Goal: Transaction & Acquisition: Purchase product/service

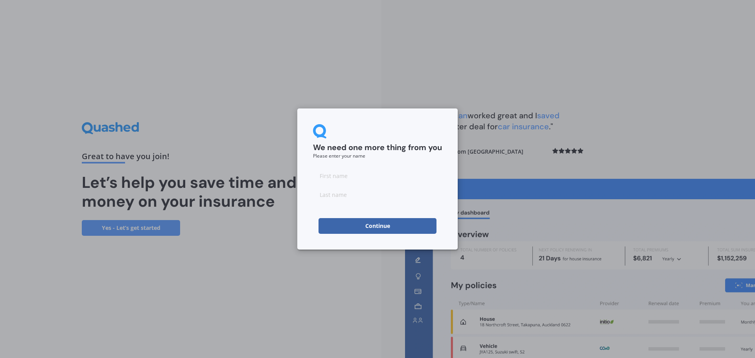
click at [343, 176] on input at bounding box center [377, 176] width 129 height 16
type input "[PERSON_NAME]"
type input "Holland"
click at [380, 225] on button "Continue" at bounding box center [377, 226] width 118 height 16
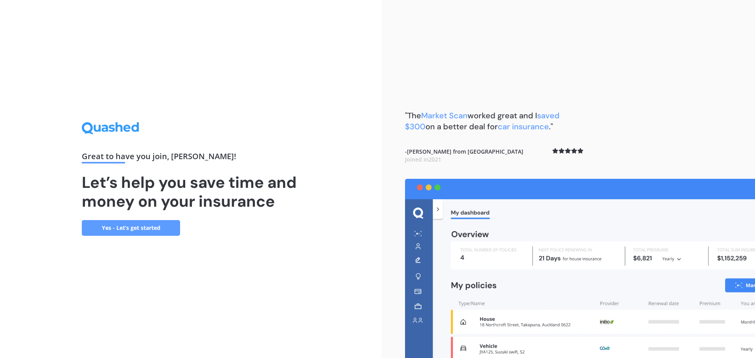
click at [152, 228] on link "Yes - Let’s get started" at bounding box center [131, 228] width 98 height 16
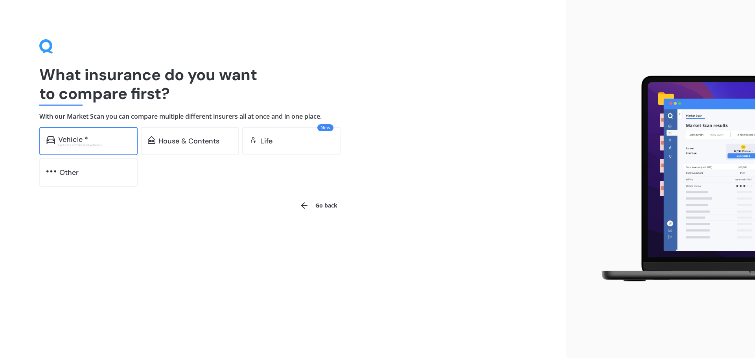
click at [88, 147] on div "Vehicle * Excludes commercial vehicles" at bounding box center [88, 141] width 98 height 28
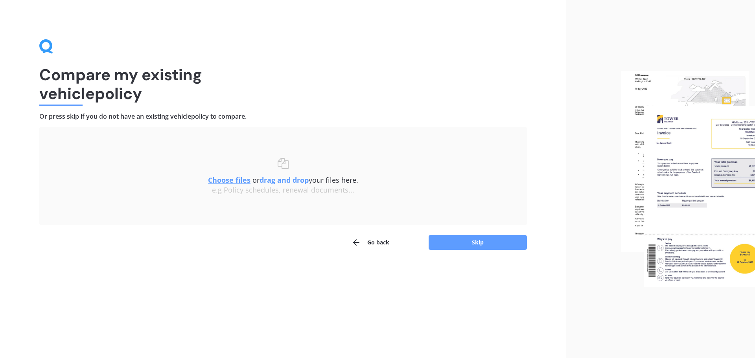
click at [226, 182] on u "Choose files" at bounding box center [229, 179] width 42 height 9
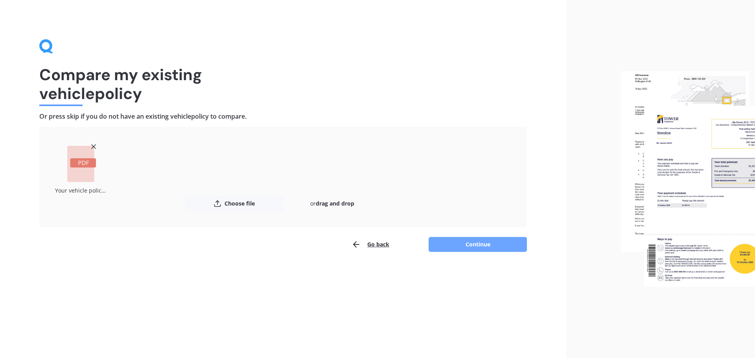
click at [488, 250] on button "Continue" at bounding box center [477, 244] width 98 height 15
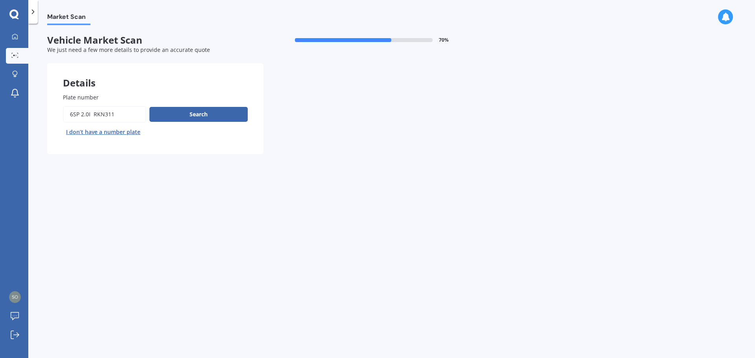
click at [123, 118] on input "Plate number" at bounding box center [104, 114] width 83 height 17
click at [191, 111] on button "Search" at bounding box center [198, 114] width 98 height 15
click at [122, 121] on input "Plate number" at bounding box center [104, 114] width 83 height 17
drag, startPoint x: 94, startPoint y: 115, endPoint x: 79, endPoint y: 112, distance: 16.1
click at [62, 109] on div "Plate number Search I don’t have a number plate" at bounding box center [155, 115] width 216 height 77
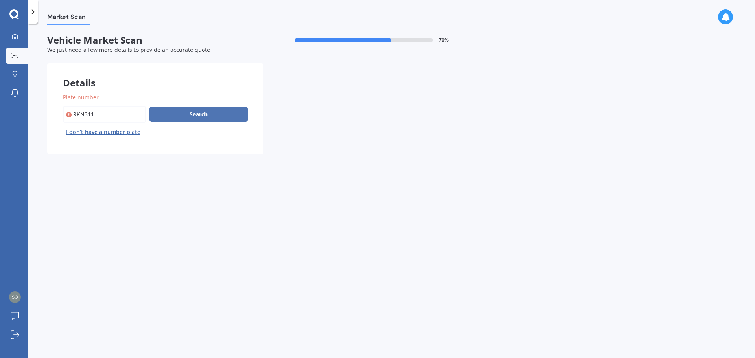
click at [176, 114] on button "Search" at bounding box center [198, 114] width 98 height 15
click at [74, 116] on input "Plate number" at bounding box center [104, 114] width 83 height 17
type input "RKN311"
click at [191, 114] on button "Search" at bounding box center [198, 114] width 98 height 15
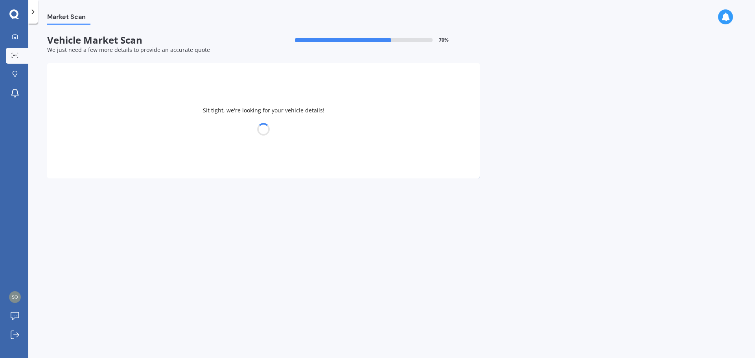
select select "MAZDA"
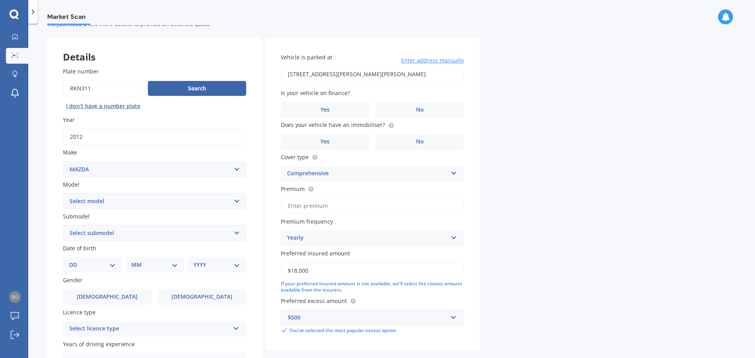
scroll to position [39, 0]
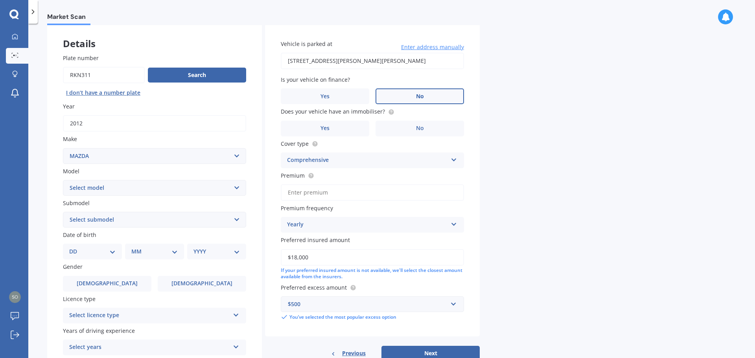
click at [412, 100] on label "No" at bounding box center [419, 96] width 88 height 16
click at [0, 0] on input "No" at bounding box center [0, 0] width 0 height 0
click at [405, 130] on label "No" at bounding box center [419, 129] width 88 height 16
click at [0, 0] on input "No" at bounding box center [0, 0] width 0 height 0
click at [390, 111] on icon at bounding box center [391, 111] width 2 height 2
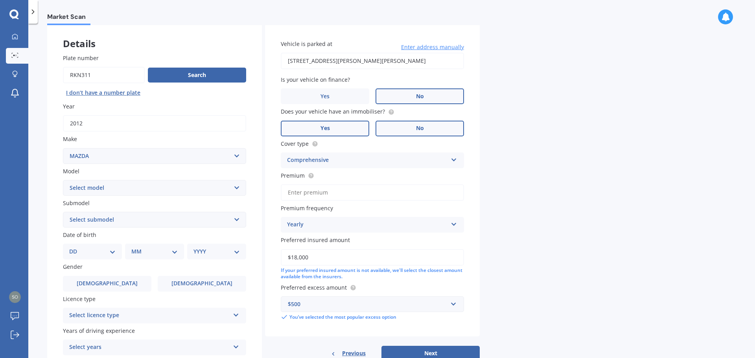
click at [347, 128] on label "Yes" at bounding box center [325, 129] width 88 height 16
click at [0, 0] on input "Yes" at bounding box center [0, 0] width 0 height 0
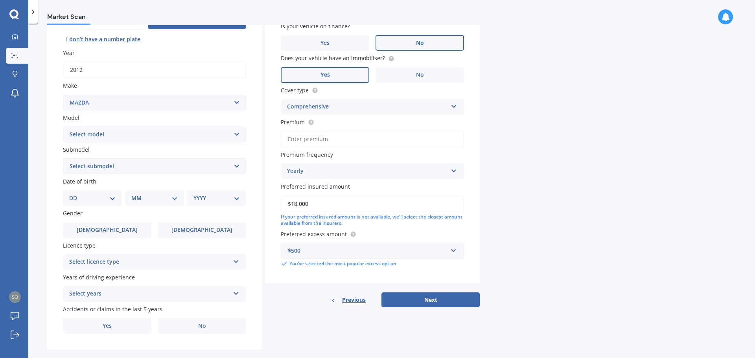
scroll to position [105, 0]
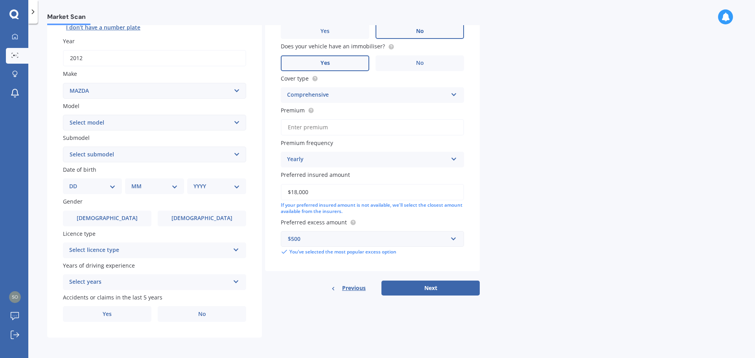
click at [150, 127] on select "Select model 121 2 3 323 323 / Familia 6 626 929 Atenza Autozam Axela AZ3 B2000…" at bounding box center [154, 123] width 183 height 16
select select "CX5"
click at [63, 115] on select "Select model 121 2 3 323 323 / Familia 6 626 929 Atenza Autozam Axela AZ3 B2000…" at bounding box center [154, 123] width 183 height 16
click at [101, 186] on select "DD 01 02 03 04 05 06 07 08 09 10 11 12 13 14 15 16 17 18 19 20 21 22 23 24 25 2…" at bounding box center [92, 186] width 46 height 9
select select "18"
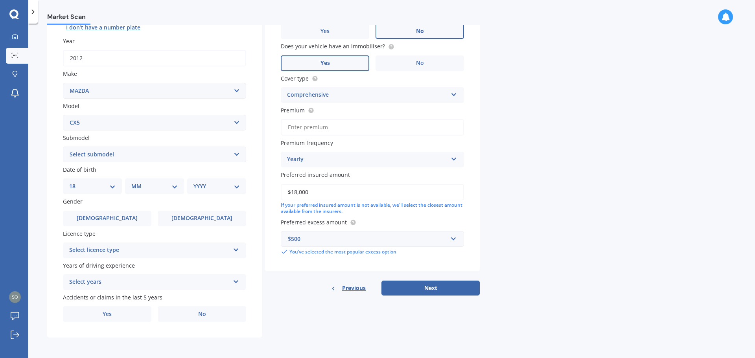
click at [75, 182] on select "DD 01 02 03 04 05 06 07 08 09 10 11 12 13 14 15 16 17 18 19 20 21 22 23 24 25 2…" at bounding box center [92, 186] width 46 height 9
click at [151, 190] on select "MM 01 02 03 04 05 06 07 08 09 10 11 12" at bounding box center [155, 186] width 43 height 9
select select "03"
click at [134, 182] on select "MM 01 02 03 04 05 06 07 08 09 10 11 12" at bounding box center [155, 186] width 43 height 9
click at [232, 180] on div "YYYY 2025 2024 2023 2022 2021 2020 2019 2018 2017 2016 2015 2014 2013 2012 2011…" at bounding box center [215, 186] width 56 height 16
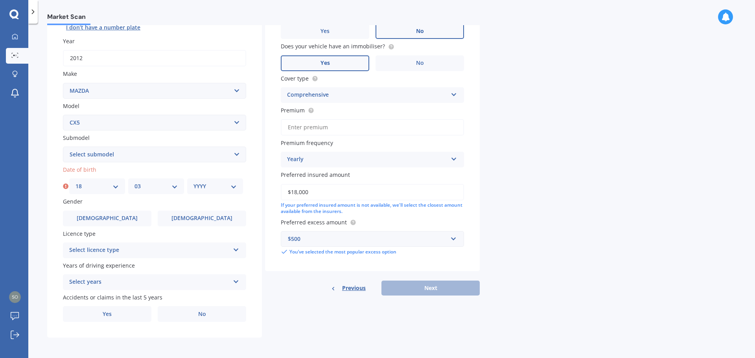
click at [225, 188] on select "YYYY 2025 2024 2023 2022 2021 2020 2019 2018 2017 2016 2015 2014 2013 2012 2011…" at bounding box center [214, 186] width 43 height 9
select select "2002"
click at [193, 182] on select "YYYY 2025 2024 2023 2022 2021 2020 2019 2018 2017 2016 2015 2014 2013 2012 2011…" at bounding box center [214, 186] width 43 height 9
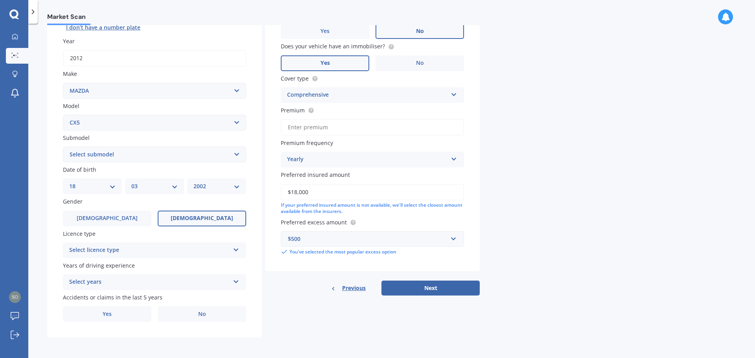
click at [201, 216] on span "Female" at bounding box center [202, 218] width 63 height 7
click at [0, 0] on input "Female" at bounding box center [0, 0] width 0 height 0
click at [248, 248] on div "Plate number Search I don’t have a number plate Year 2012 Make Select make AC A…" at bounding box center [154, 155] width 215 height 365
click at [238, 248] on icon at bounding box center [236, 249] width 7 height 6
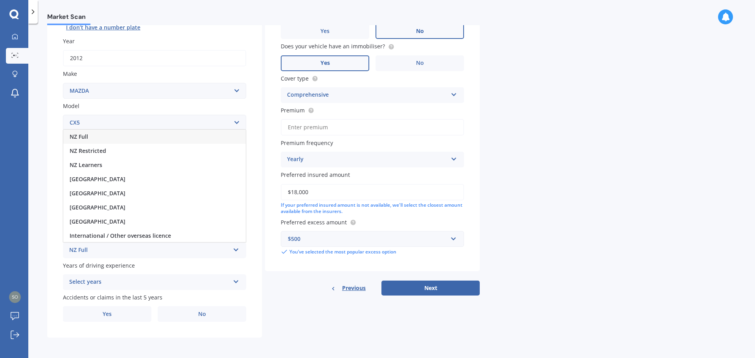
click at [94, 135] on div "NZ Full" at bounding box center [154, 137] width 182 height 14
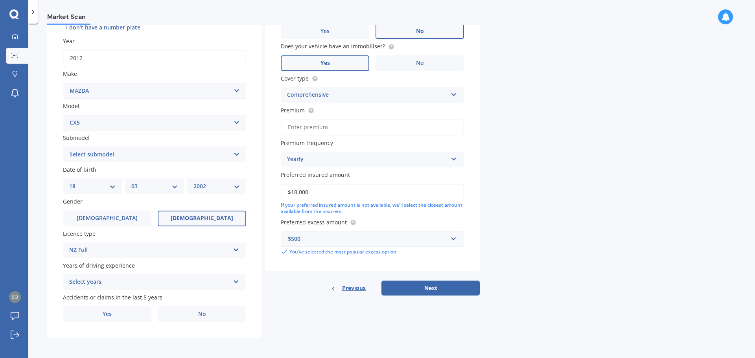
click at [232, 283] on div "Select years 5 or more years 4 years 3 years 2 years 1 year" at bounding box center [154, 282] width 183 height 16
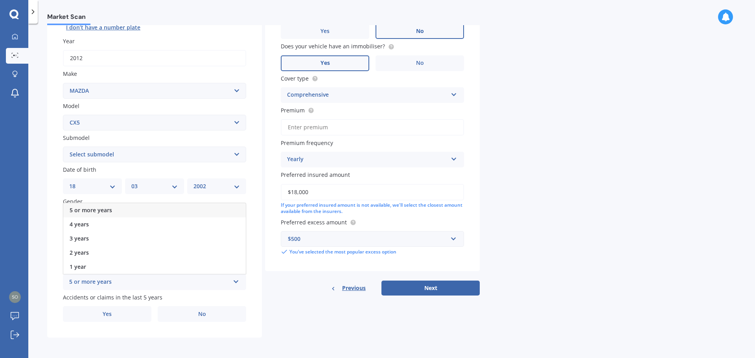
click at [85, 205] on div "5 or more years" at bounding box center [154, 210] width 182 height 14
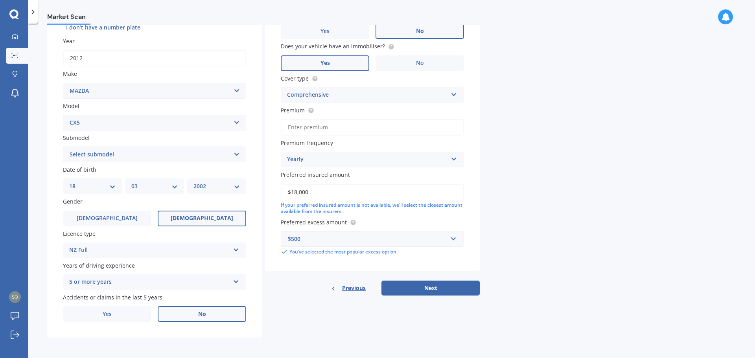
click at [196, 318] on label "No" at bounding box center [202, 314] width 88 height 16
click at [0, 0] on input "No" at bounding box center [0, 0] width 0 height 0
click at [424, 285] on button "Next" at bounding box center [430, 288] width 98 height 15
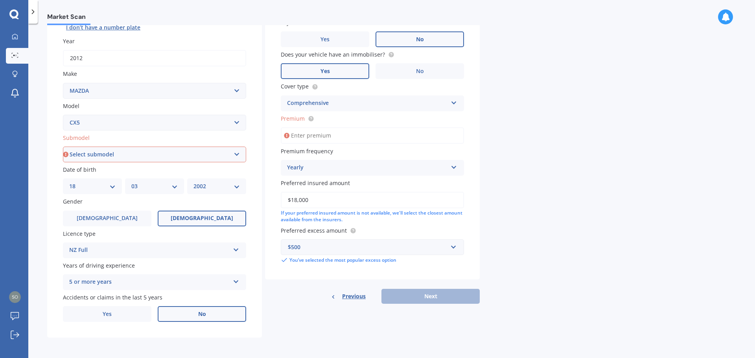
click at [106, 156] on select "Select submodel 2.2 Diesel 2WD XD 2.5S 4WD Diesel Limited 4WD GSX 2.2 Diesel St…" at bounding box center [154, 155] width 183 height 16
select select "FWD GLX"
click at [63, 147] on select "Select submodel 2.2 Diesel 2WD XD 2.5S 4WD Diesel Limited 4WD GSX 2.2 Diesel St…" at bounding box center [154, 155] width 183 height 16
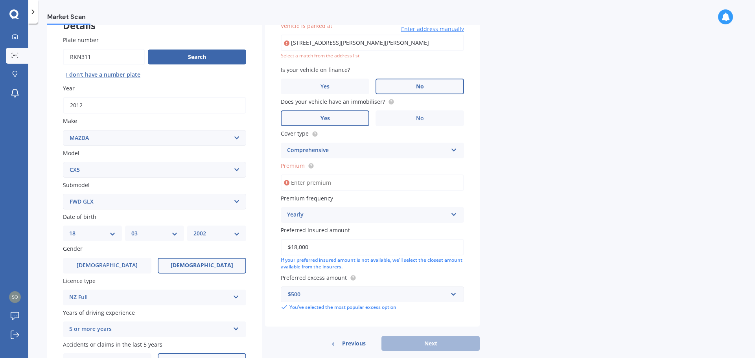
scroll to position [54, 0]
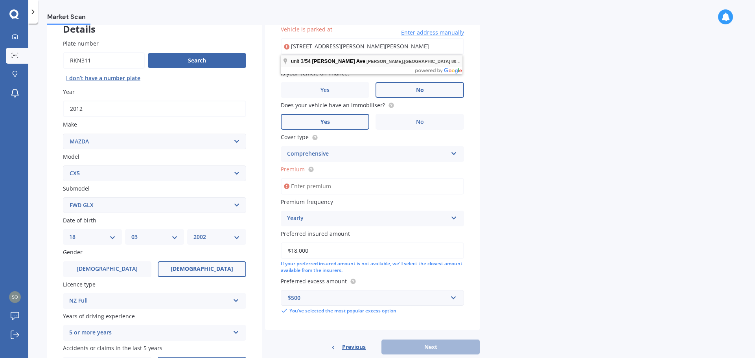
type input "unit 3/54 Linwood Avenue, Linwood, Christchurch 8011"
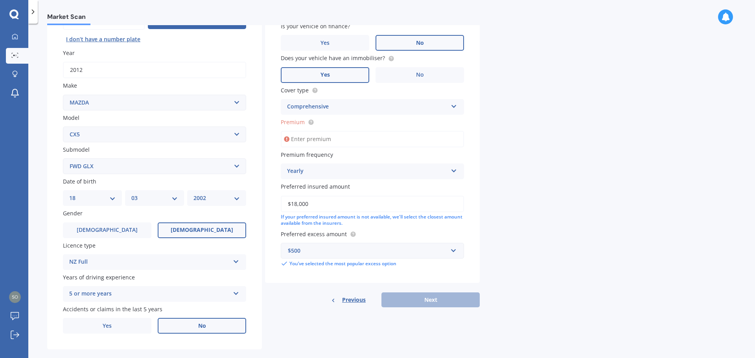
scroll to position [93, 0]
click at [334, 141] on input "Premium" at bounding box center [372, 139] width 183 height 17
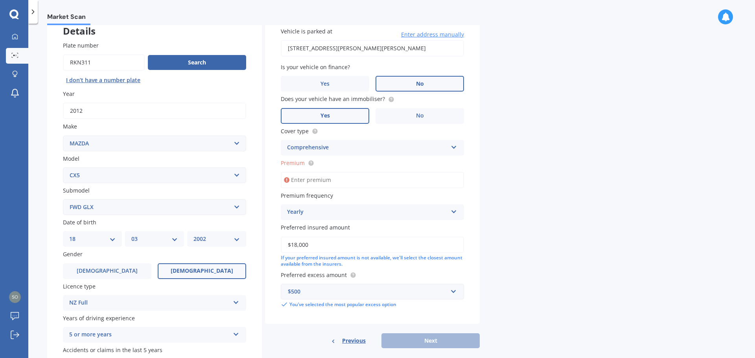
scroll to position [105, 0]
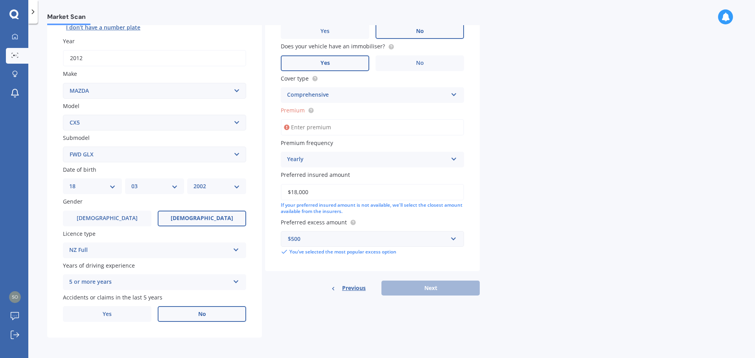
click at [366, 130] on input "Premium" at bounding box center [372, 127] width 183 height 17
click at [366, 163] on div "Yearly" at bounding box center [367, 159] width 160 height 9
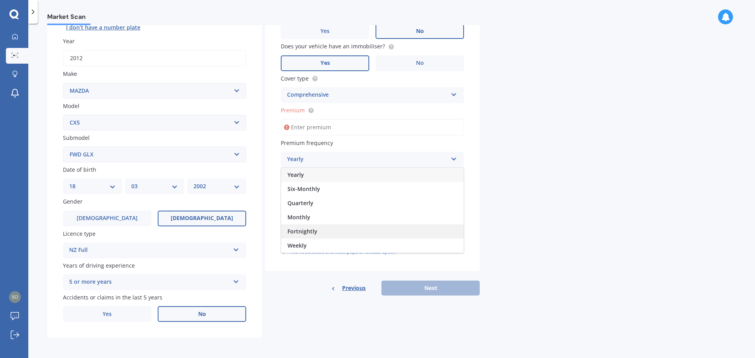
click at [305, 230] on span "Fortnightly" at bounding box center [302, 231] width 30 height 7
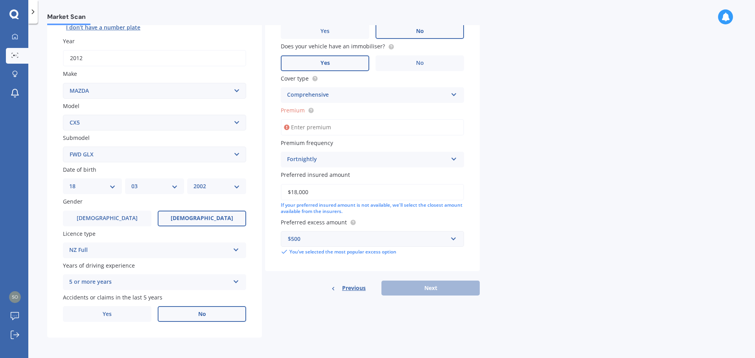
click at [326, 127] on input "Premium" at bounding box center [372, 127] width 183 height 17
type input "$70.79"
click at [442, 289] on button "Next" at bounding box center [430, 288] width 98 height 15
select select "18"
select select "03"
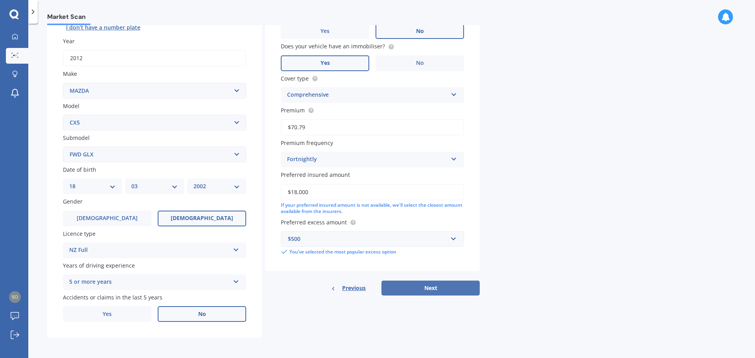
select select "2002"
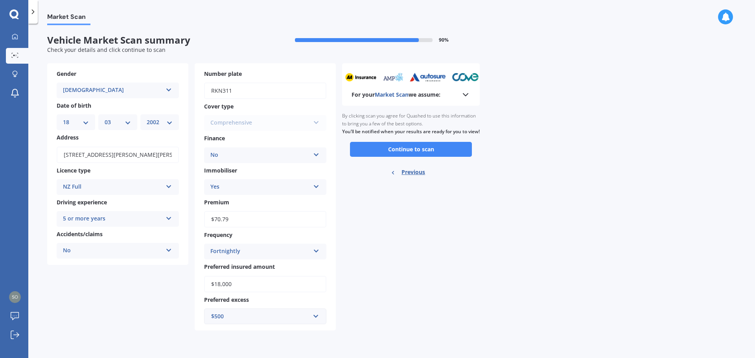
scroll to position [0, 0]
click at [399, 157] on button "Continue to scan" at bounding box center [411, 149] width 122 height 15
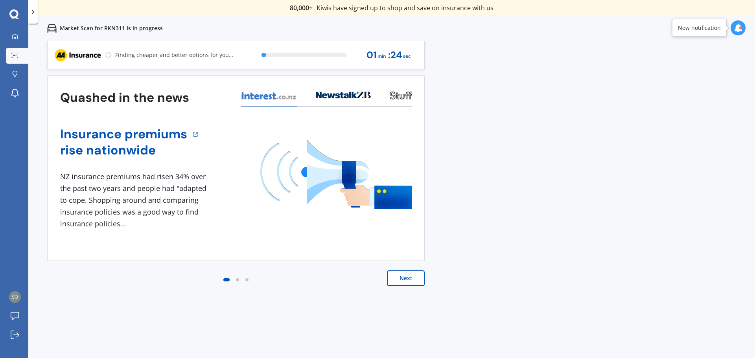
click at [406, 284] on button "Next" at bounding box center [406, 278] width 38 height 16
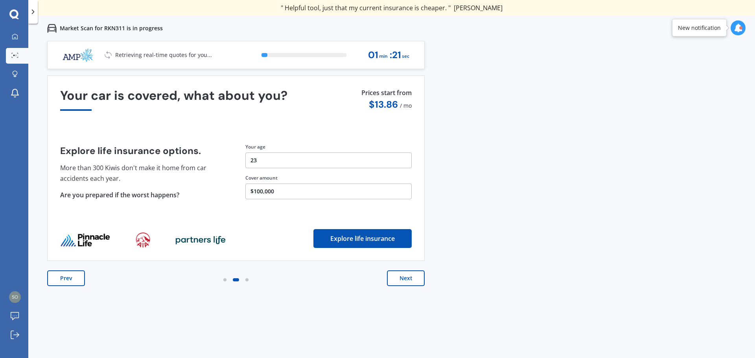
click at [412, 279] on button "Next" at bounding box center [406, 278] width 38 height 16
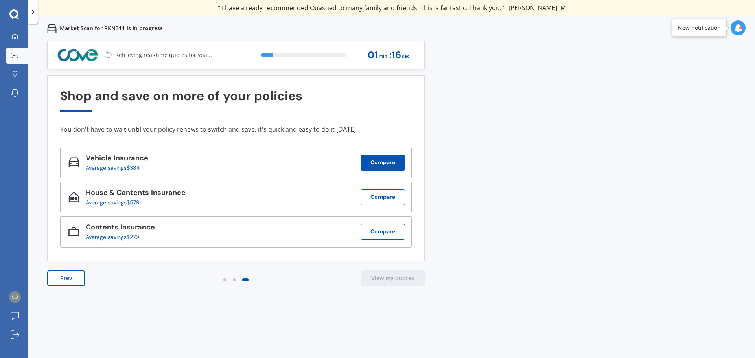
click at [373, 166] on button "Compare" at bounding box center [382, 163] width 44 height 16
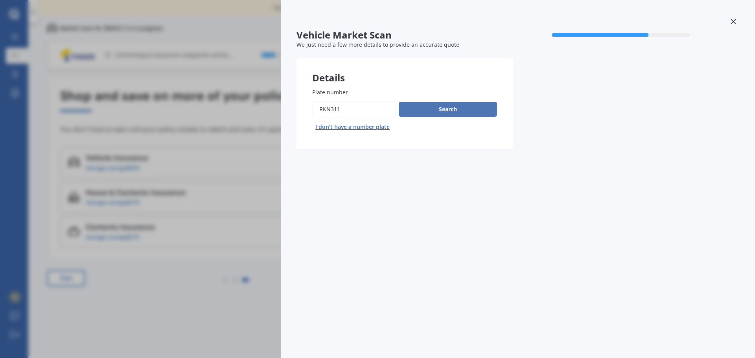
click at [427, 109] on button "Search" at bounding box center [448, 109] width 98 height 15
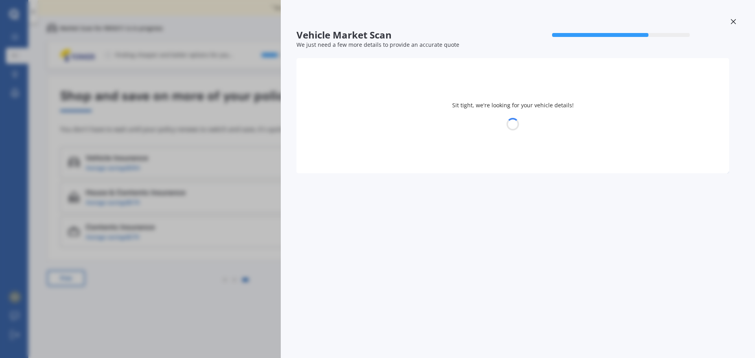
select select "MAZDA"
select select "18"
select select "03"
select select "2002"
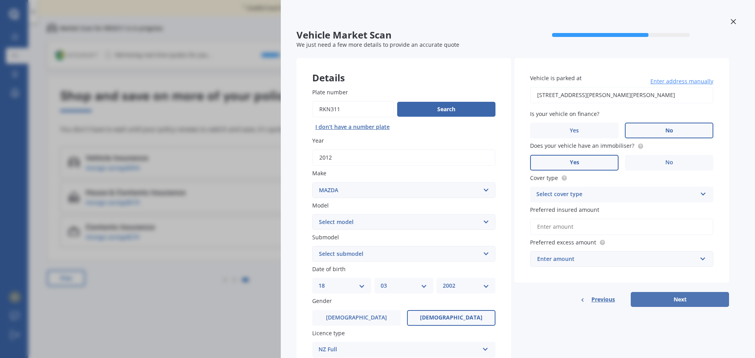
click at [677, 300] on button "Next" at bounding box center [680, 299] width 98 height 15
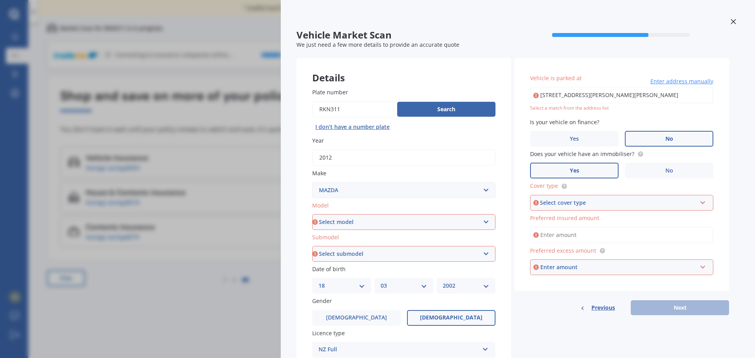
click at [730, 25] on div at bounding box center [733, 23] width 12 height 14
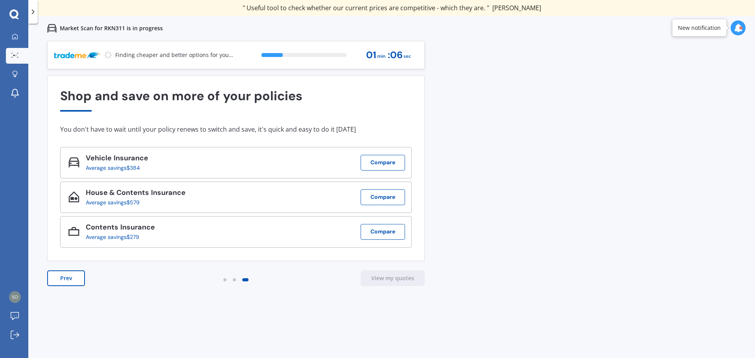
click at [730, 22] on div at bounding box center [737, 28] width 15 height 25
click at [532, 197] on div "Previous 80,000+ Kiwis have signed up to shop and save on insurance with us " H…" at bounding box center [391, 220] width 726 height 358
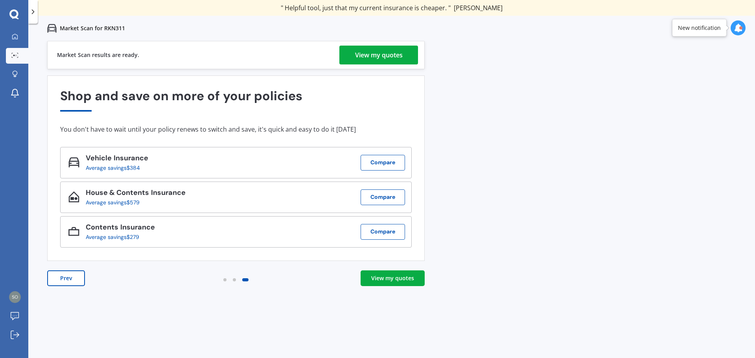
click at [388, 57] on div "View my quotes" at bounding box center [379, 55] width 48 height 19
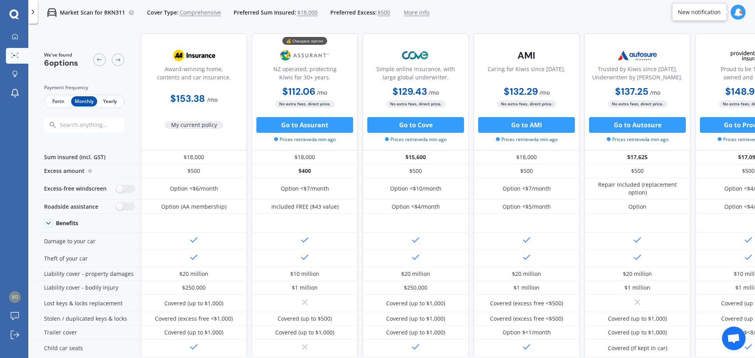
drag, startPoint x: 270, startPoint y: 357, endPoint x: 496, endPoint y: 374, distance: 225.8
click at [496, 358] on html "We are experiencing high volume of Market Scans . Just a heads up we will have …" at bounding box center [377, 179] width 755 height 358
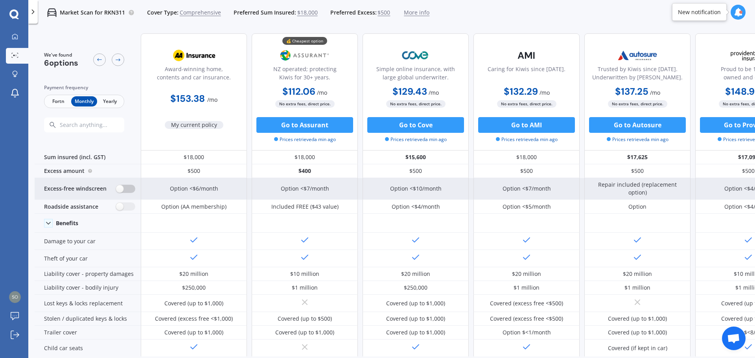
click at [120, 188] on label at bounding box center [125, 189] width 19 height 8
radio input "true"
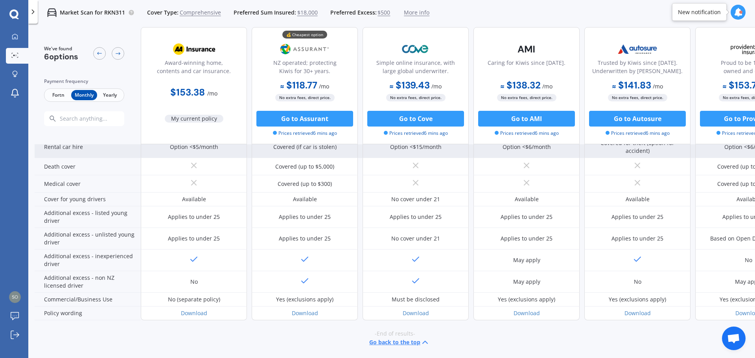
scroll to position [356, 0]
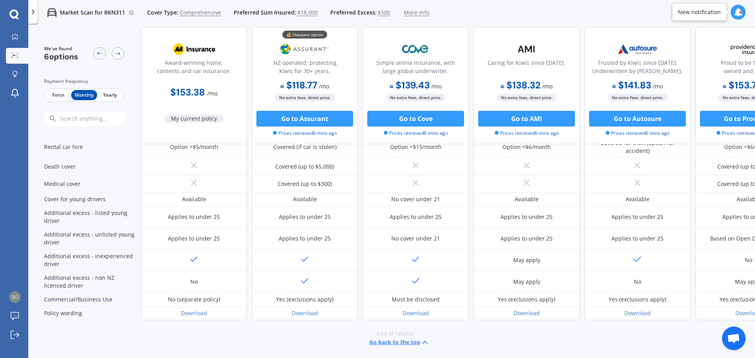
click at [56, 94] on span "Fortn" at bounding box center [59, 95] width 26 height 10
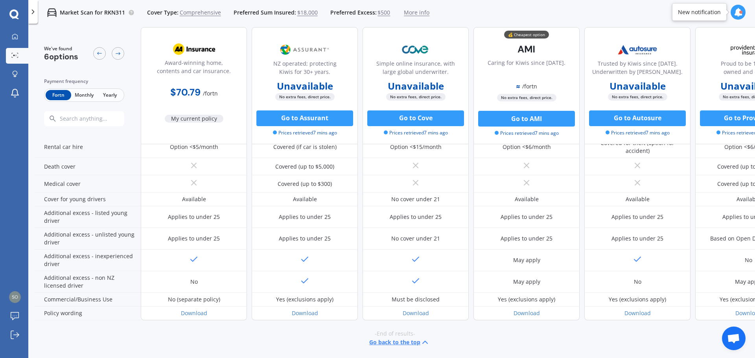
click at [84, 98] on span "Monthly" at bounding box center [84, 95] width 26 height 10
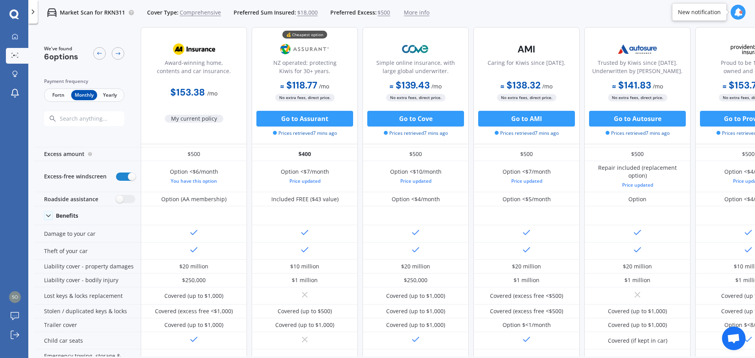
scroll to position [0, 0]
